Goal: Task Accomplishment & Management: Use online tool/utility

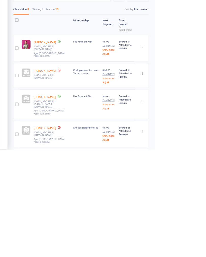
scroll to position [12, 0]
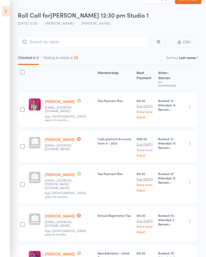
click at [7, 12] on icon at bounding box center [6, 11] width 8 height 11
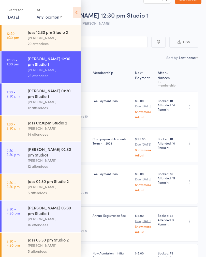
click at [51, 99] on div "[PERSON_NAME]" at bounding box center [52, 102] width 49 height 6
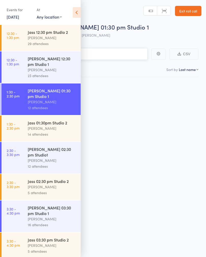
scroll to position [4, 0]
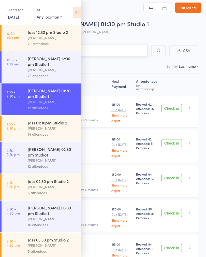
click at [121, 52] on input "search" at bounding box center [78, 51] width 140 height 12
click at [78, 12] on icon at bounding box center [77, 12] width 8 height 11
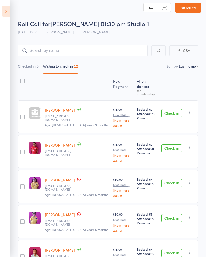
click at [172, 109] on button "Check in" at bounding box center [172, 113] width 20 height 8
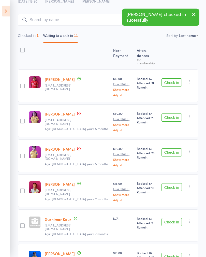
scroll to position [34, 0]
click at [176, 113] on button "Check in" at bounding box center [172, 117] width 20 height 8
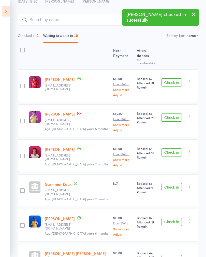
click at [177, 113] on button "Check in" at bounding box center [172, 117] width 20 height 8
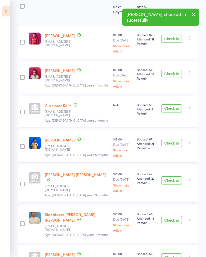
scroll to position [78, 0]
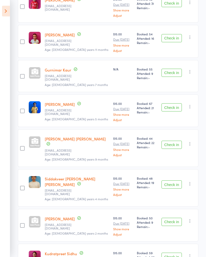
click at [176, 141] on button "Check in" at bounding box center [172, 145] width 20 height 8
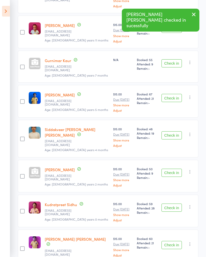
scroll to position [128, 0]
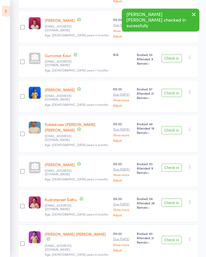
click at [172, 188] on button "Check in" at bounding box center [172, 240] width 20 height 8
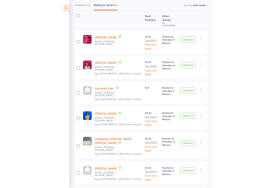
scroll to position [0, 0]
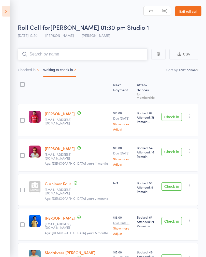
click at [111, 57] on input "search" at bounding box center [83, 54] width 130 height 12
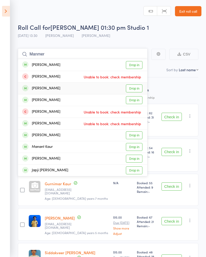
type input "Manmer"
click at [136, 89] on link "Drop in" at bounding box center [134, 88] width 17 height 8
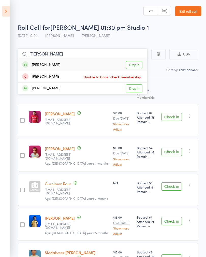
type input "[PERSON_NAME]"
click at [137, 65] on link "Drop in" at bounding box center [134, 65] width 17 height 8
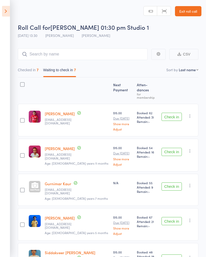
click at [175, 104] on div "Check in Check in Send message Add Note Add Task Add Flag Remove [PERSON_NAME] …" at bounding box center [179, 120] width 39 height 33
click at [168, 104] on div "Check in Check in Send message Add Note Add Task Add Flag Remove [PERSON_NAME] …" at bounding box center [179, 120] width 39 height 33
click at [116, 55] on input "search" at bounding box center [83, 54] width 130 height 12
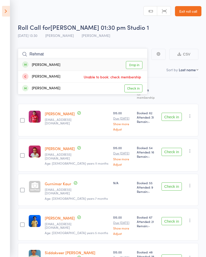
type input "Rehmat"
click at [135, 67] on link "Drop in" at bounding box center [134, 65] width 17 height 8
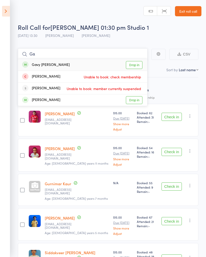
type input "Ga"
click at [135, 65] on link "Drop in" at bounding box center [134, 65] width 17 height 8
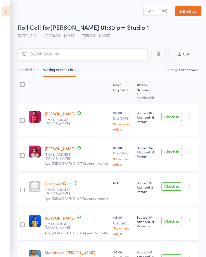
click at [118, 57] on input "search" at bounding box center [83, 54] width 130 height 12
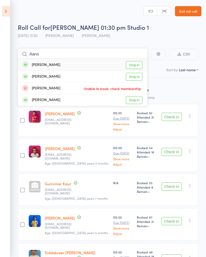
type input "Aarvi"
click at [137, 65] on link "Drop in" at bounding box center [134, 65] width 17 height 8
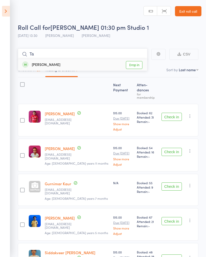
type input "T"
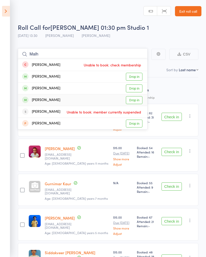
type input "Malh"
click at [136, 100] on link "Drop in" at bounding box center [134, 100] width 17 height 8
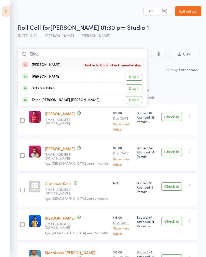
type input "Sifat"
click at [137, 90] on link "Drop in" at bounding box center [134, 88] width 17 height 8
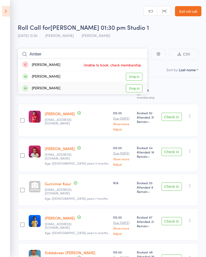
type input "Amber"
click at [136, 88] on link "Drop in" at bounding box center [134, 88] width 17 height 8
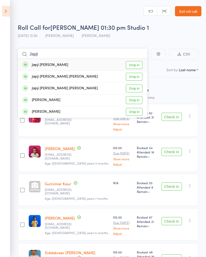
type input "Japji"
click at [135, 90] on link "Drop in" at bounding box center [134, 88] width 17 height 8
type input "Japji"
click at [137, 65] on link "Drop in" at bounding box center [134, 65] width 17 height 8
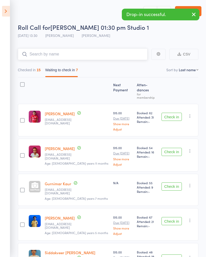
click at [81, 55] on input "search" at bounding box center [83, 54] width 130 height 12
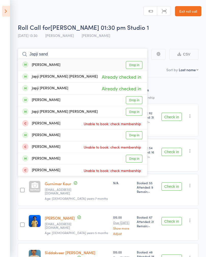
type input "Japji sand"
click at [137, 64] on link "Drop in" at bounding box center [134, 65] width 17 height 8
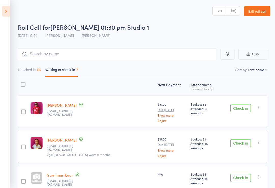
click at [4, 12] on icon at bounding box center [6, 11] width 8 height 11
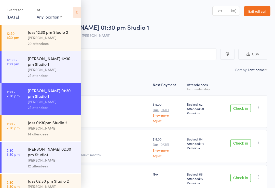
click at [25, 119] on link "1:30 - 2:30 pm Jass 01:30pm Studio 2 [PERSON_NAME] 14 attendees" at bounding box center [41, 129] width 79 height 26
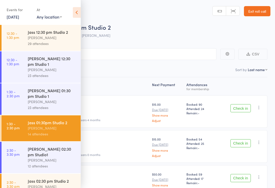
click at [80, 14] on icon at bounding box center [77, 12] width 8 height 11
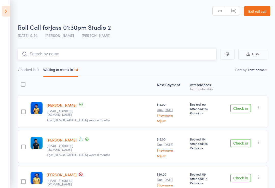
click at [42, 55] on input "search" at bounding box center [117, 54] width 198 height 12
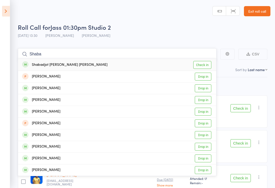
type input "Shaba"
click at [53, 68] on div "Shabadjot [PERSON_NAME] [PERSON_NAME]" at bounding box center [64, 65] width 85 height 6
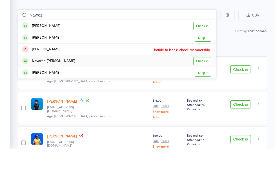
type input "Navroz"
click at [204, 96] on link "Check in" at bounding box center [202, 100] width 18 height 8
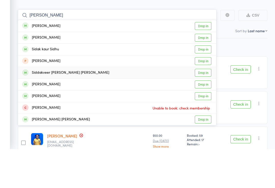
type input "[PERSON_NAME]"
click at [202, 108] on link "Drop in" at bounding box center [203, 112] width 17 height 8
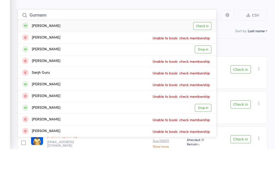
type input "Gurmann"
click at [202, 61] on link "Check in" at bounding box center [202, 65] width 18 height 8
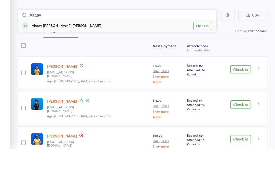
type input "Alraav"
click at [205, 61] on link "Check in" at bounding box center [202, 65] width 18 height 8
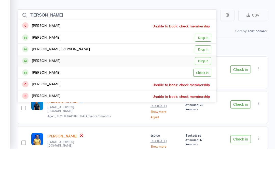
type input "[PERSON_NAME]"
click at [201, 96] on link "Drop in" at bounding box center [203, 100] width 17 height 8
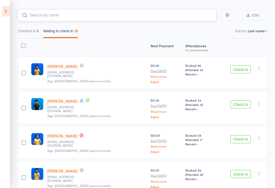
click at [175, 14] on input "search" at bounding box center [117, 15] width 198 height 12
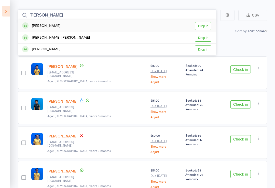
type input "[PERSON_NAME]"
click at [201, 23] on link "Drop in" at bounding box center [203, 26] width 17 height 8
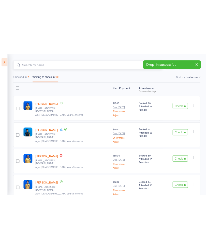
scroll to position [0, 0]
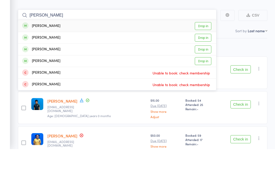
type input "[PERSON_NAME]"
click at [204, 61] on link "Drop in" at bounding box center [203, 65] width 17 height 8
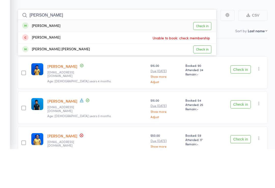
type input "[PERSON_NAME]"
click at [203, 61] on link "Check in" at bounding box center [202, 65] width 18 height 8
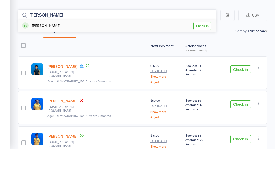
type input "[PERSON_NAME]"
click at [202, 61] on link "Check in" at bounding box center [202, 65] width 18 height 8
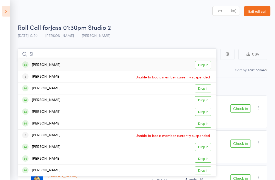
click at [127, 57] on input "Si" at bounding box center [117, 54] width 198 height 12
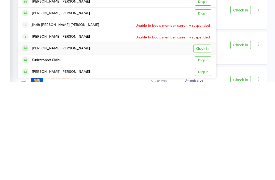
type input "Sidhu"
click at [204, 143] on link "Check in" at bounding box center [202, 147] width 18 height 8
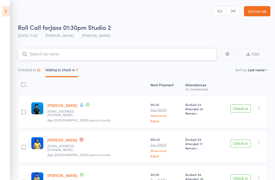
click at [159, 54] on input "search" at bounding box center [117, 54] width 198 height 12
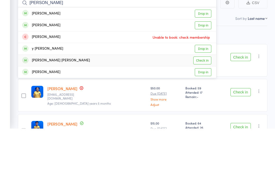
type input "[PERSON_NAME]"
click at [202, 108] on link "Check in" at bounding box center [202, 112] width 18 height 8
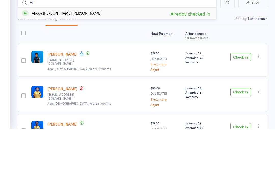
type input "A"
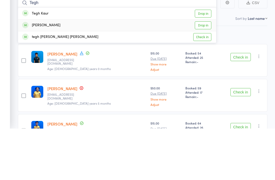
type input "Tegh"
click at [202, 73] on link "Drop in" at bounding box center [203, 77] width 17 height 8
